Goal: Find specific page/section

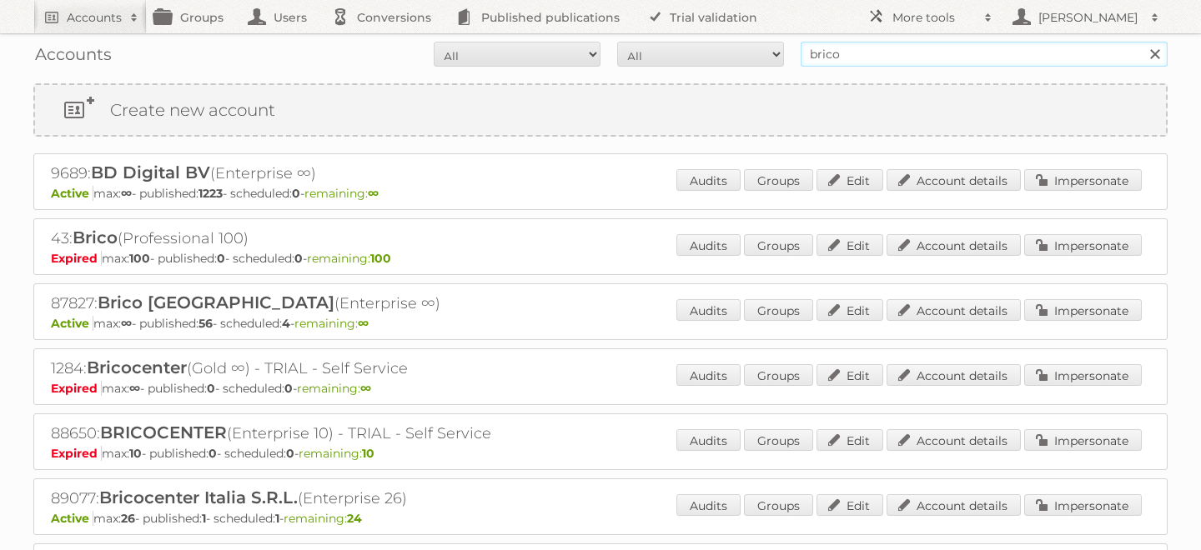
click at [857, 53] on input "brico" at bounding box center [984, 54] width 367 height 25
type input "cencosud [GEOGRAPHIC_DATA]"
click at [1142, 42] on input "Search" at bounding box center [1154, 54] width 25 height 25
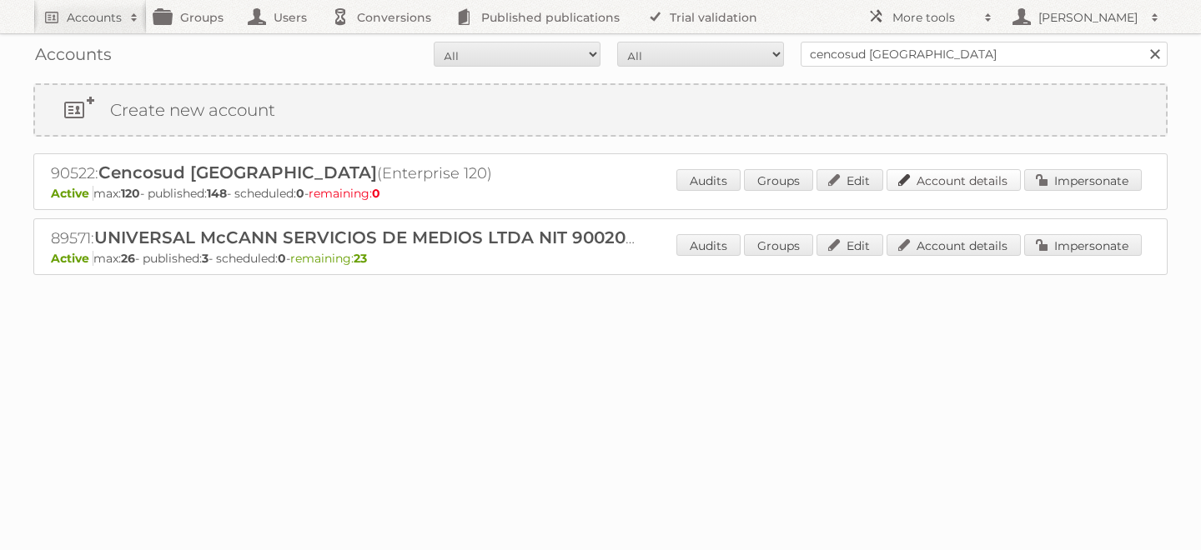
click at [978, 181] on link "Account details" at bounding box center [954, 180] width 134 height 22
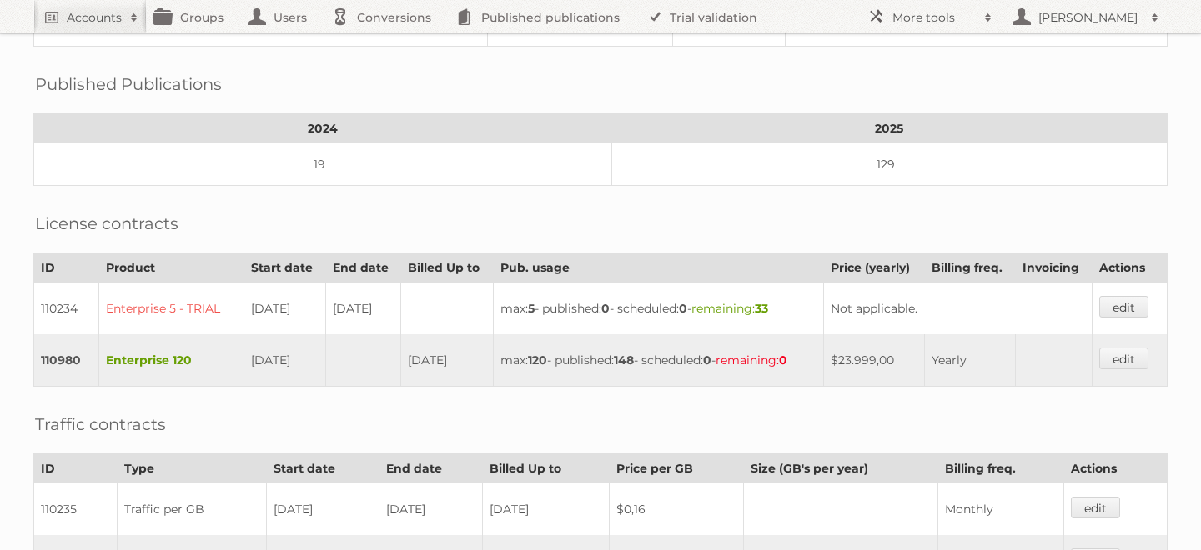
scroll to position [272, 0]
